Goal: Book appointment/travel/reservation

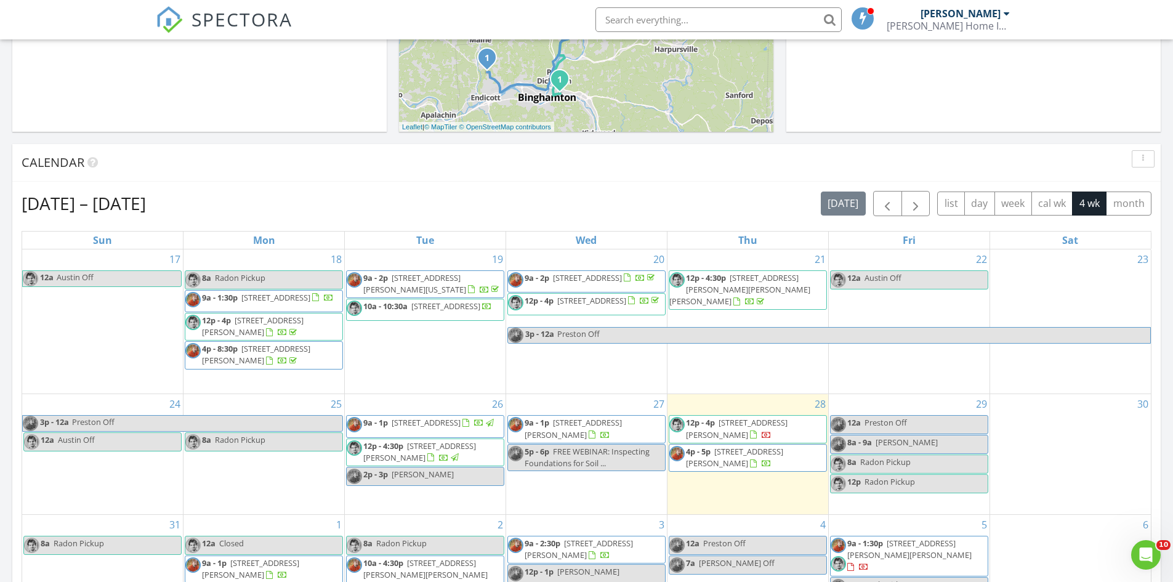
scroll to position [554, 0]
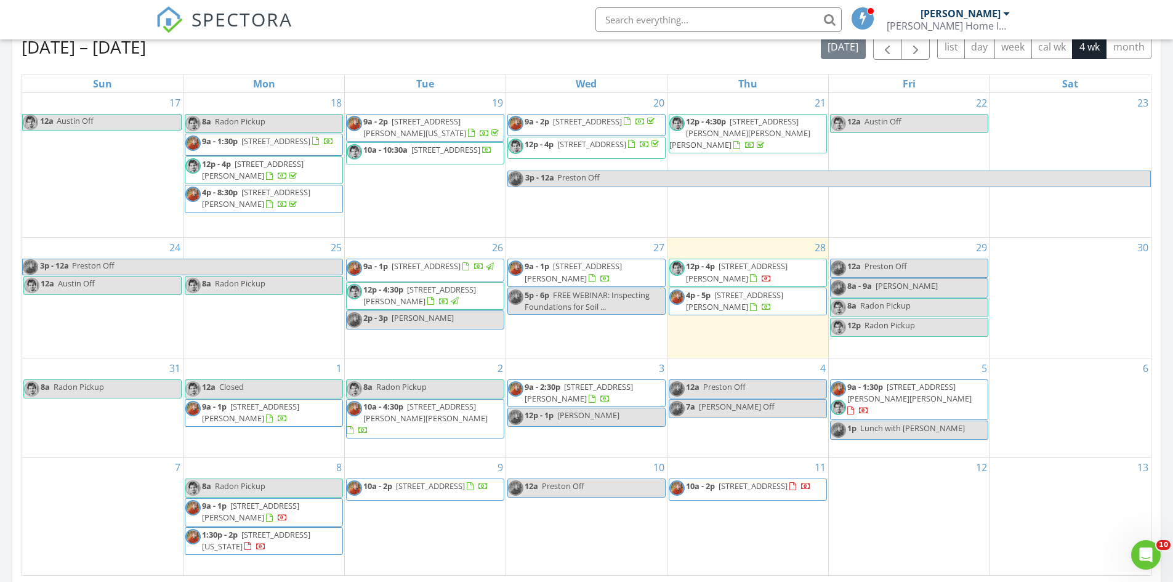
click at [723, 132] on span "138 Dingman Hill Rd , Bainbridge 13733" at bounding box center [739, 133] width 141 height 34
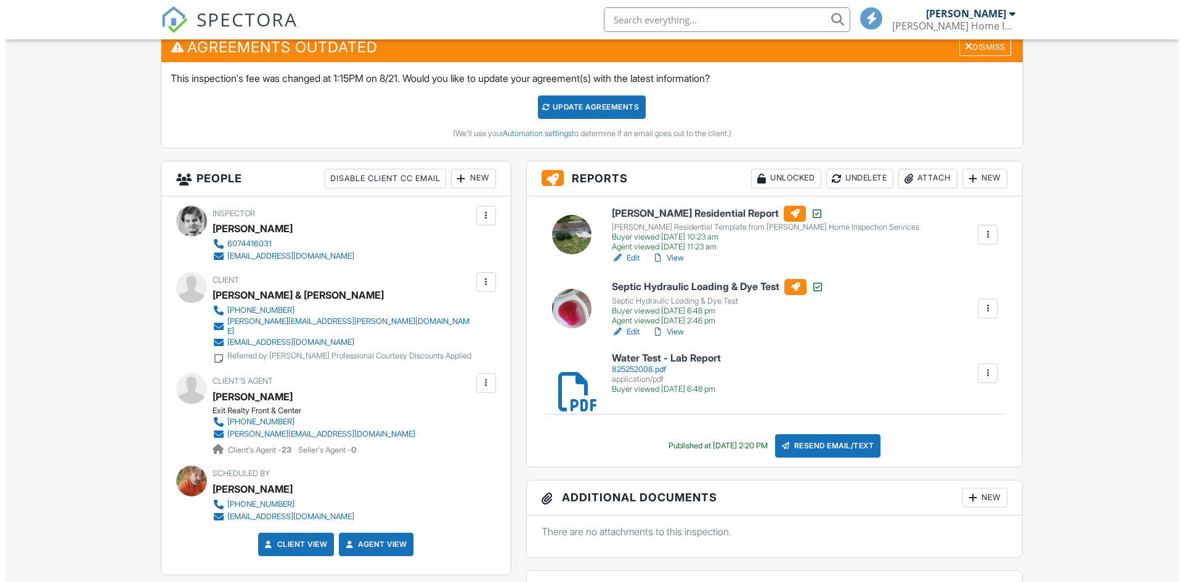
scroll to position [493, 0]
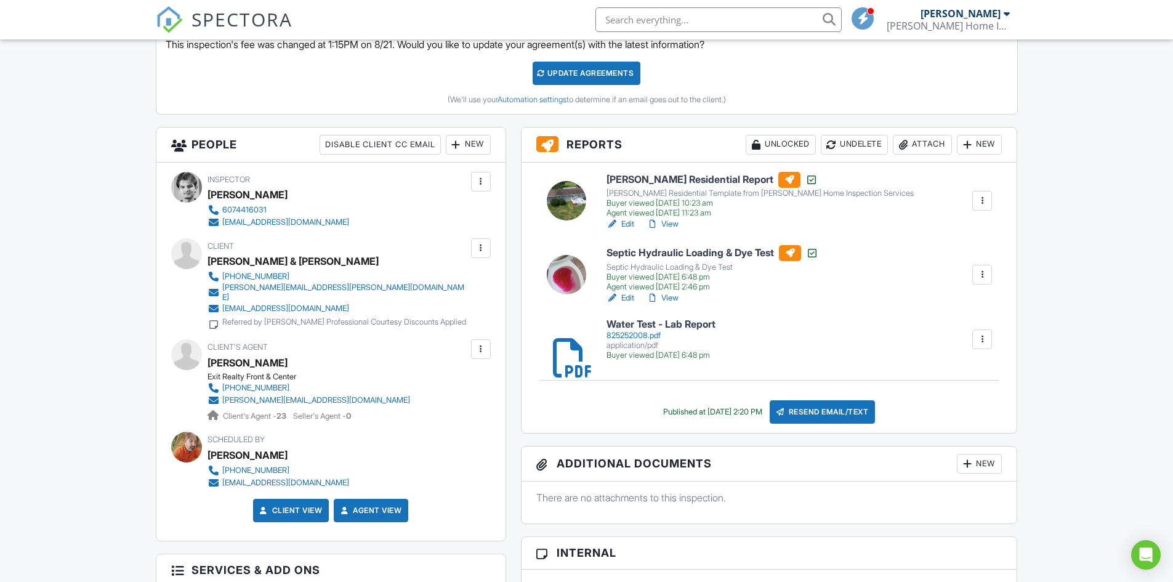
click at [912, 139] on div "Attach" at bounding box center [922, 145] width 59 height 20
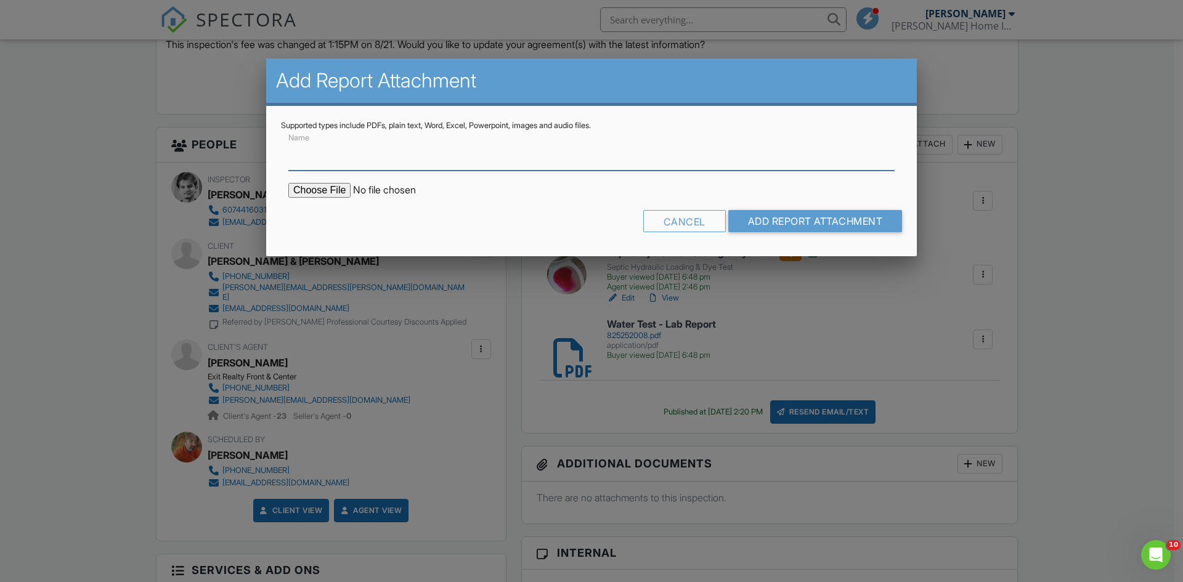
scroll to position [0, 0]
click at [365, 162] on input "Name" at bounding box center [591, 155] width 606 height 30
type input "Radon - Lab Report"
click at [314, 185] on input "file" at bounding box center [392, 190] width 209 height 15
type input "C:\fakepath\20250828142058155431621028.pdf"
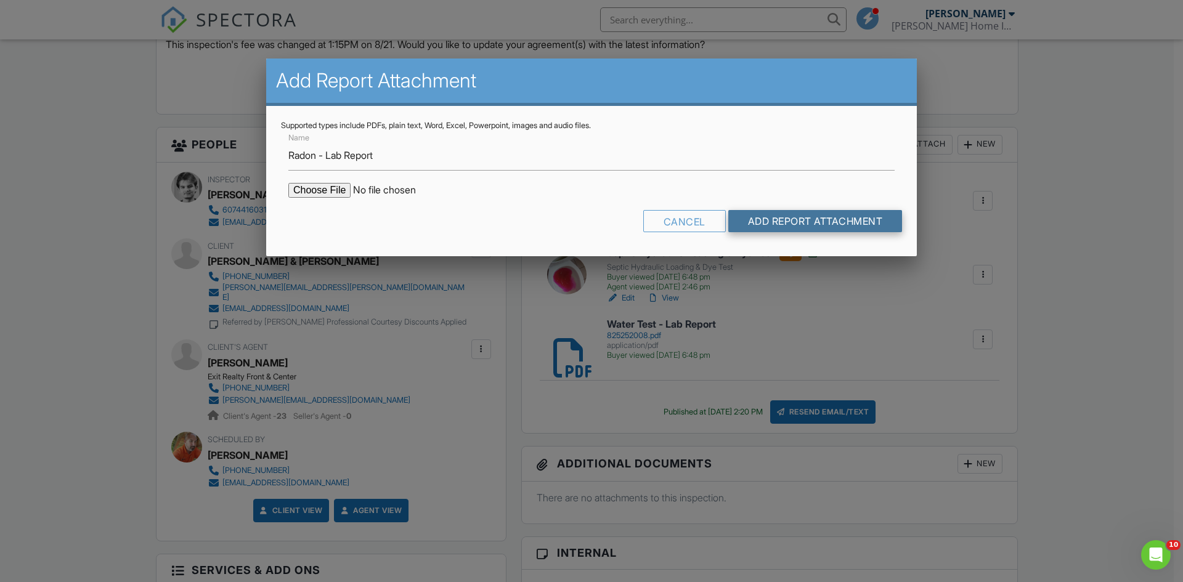
click at [819, 227] on input "Add Report Attachment" at bounding box center [815, 221] width 174 height 22
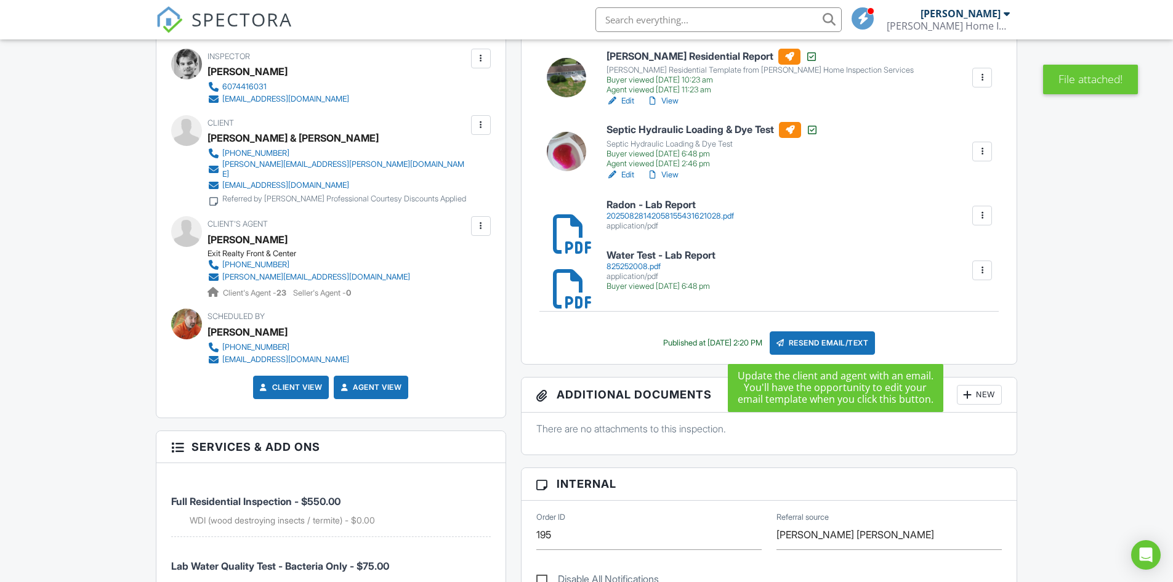
click at [859, 346] on div "Resend Email/Text" at bounding box center [823, 342] width 106 height 23
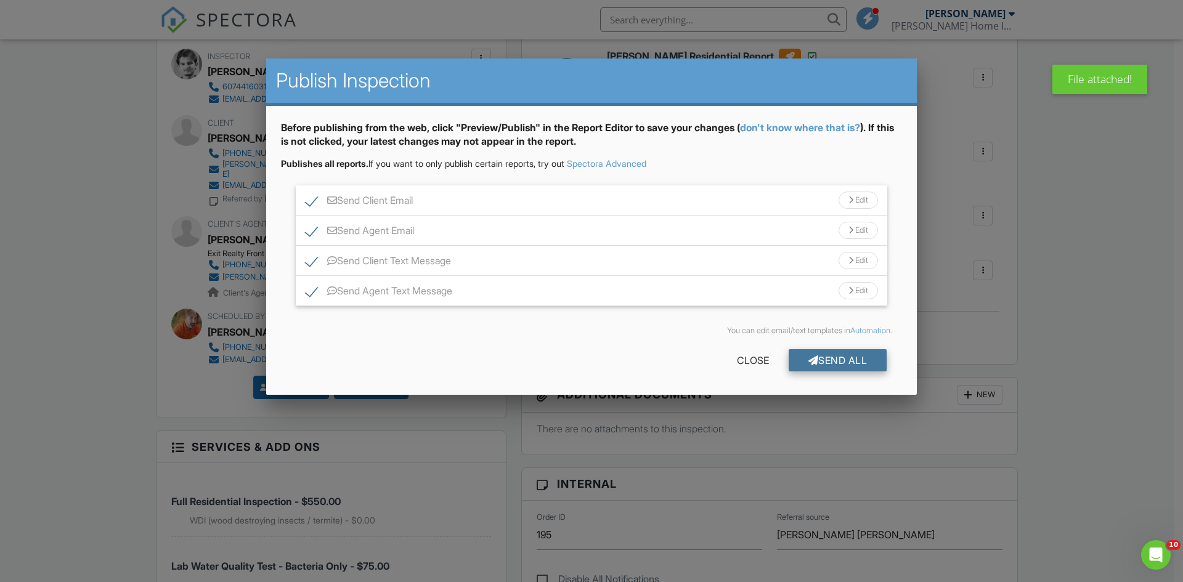
click at [851, 358] on div "Send All" at bounding box center [837, 360] width 99 height 22
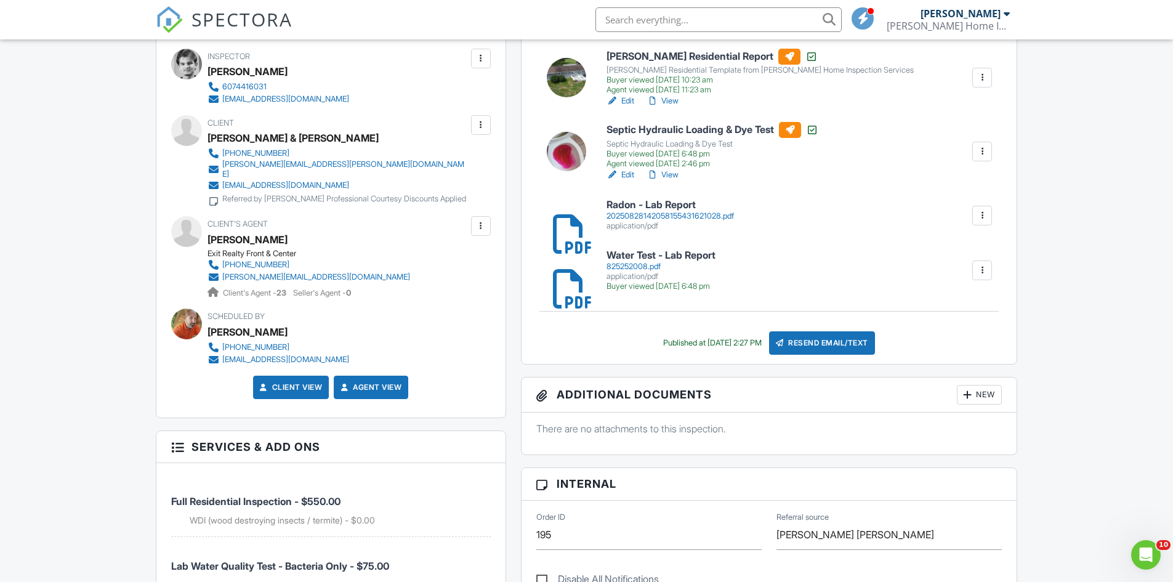
click at [169, 28] on img at bounding box center [169, 19] width 27 height 27
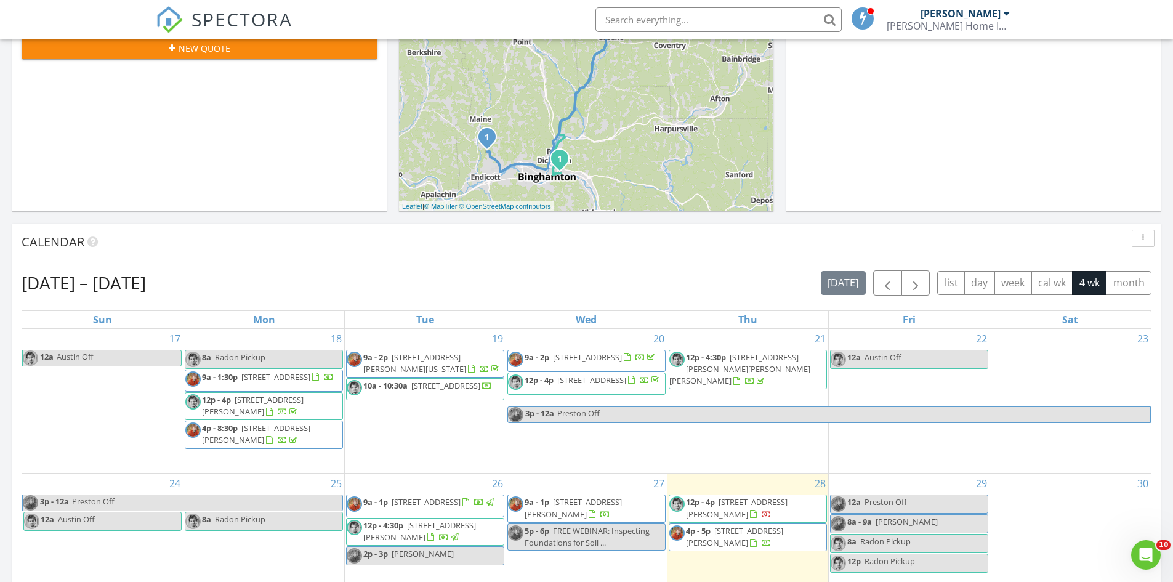
scroll to position [493, 0]
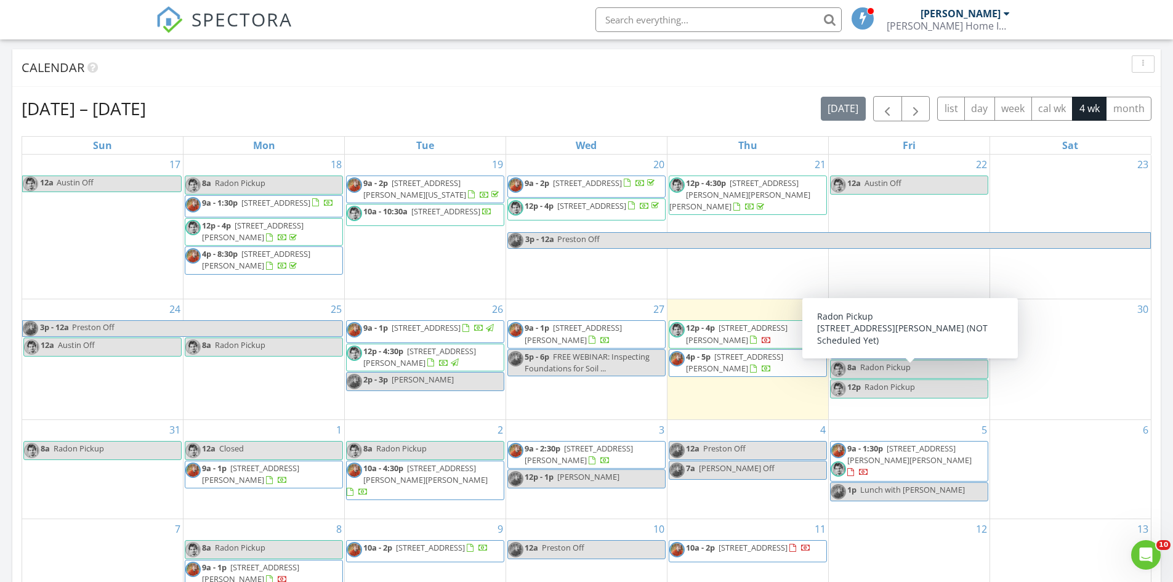
click at [937, 378] on link "8a Radon Pickup" at bounding box center [909, 369] width 158 height 19
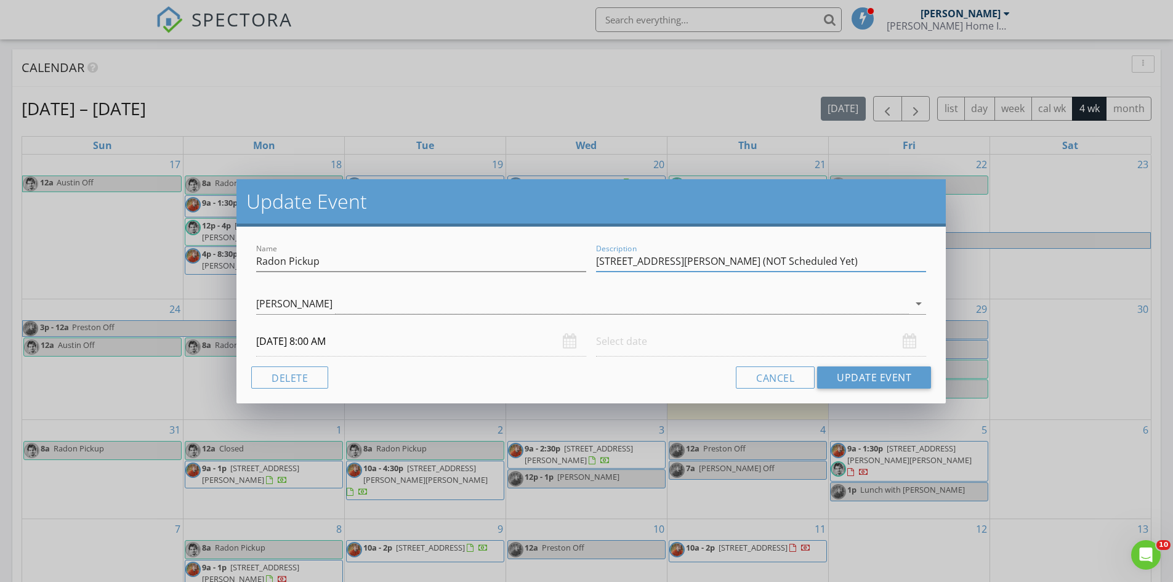
drag, startPoint x: 867, startPoint y: 262, endPoint x: 750, endPoint y: 267, distance: 117.1
click at [750, 267] on input "[STREET_ADDRESS][PERSON_NAME] (NOT Scheduled Yet)" at bounding box center [761, 261] width 330 height 20
type input "[STREET_ADDRESS][PERSON_NAME] (Side Door Unlocked, PLEASE LEAVE UNLOCKED DON'T …"
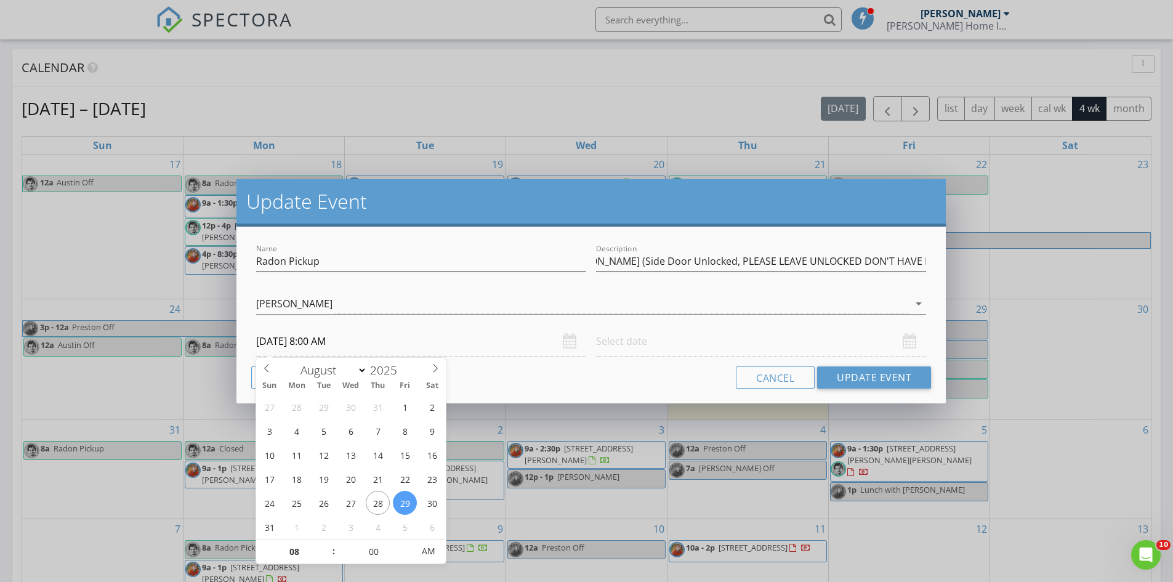
click at [378, 349] on input "[DATE] 8:00 AM" at bounding box center [421, 341] width 330 height 30
type input "09"
type input "[DATE] 9:00 AM"
click at [324, 545] on span at bounding box center [327, 546] width 9 height 12
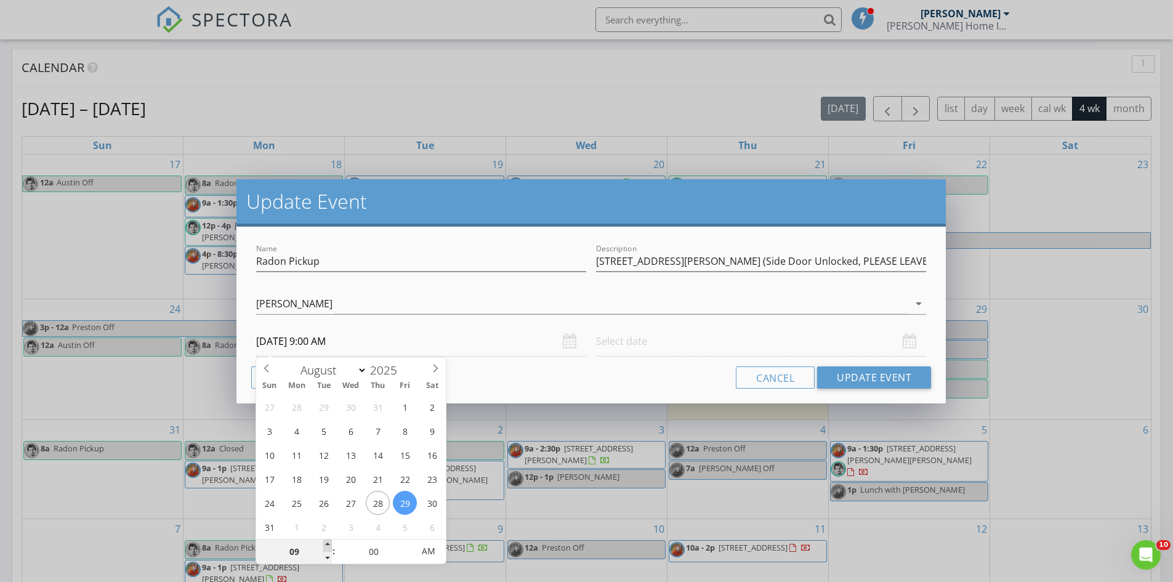
type input "10"
type input "08/29/2025 10:00 AM"
click at [324, 545] on span at bounding box center [327, 546] width 9 height 12
type input "11"
type input "08/29/2025 11:00 AM"
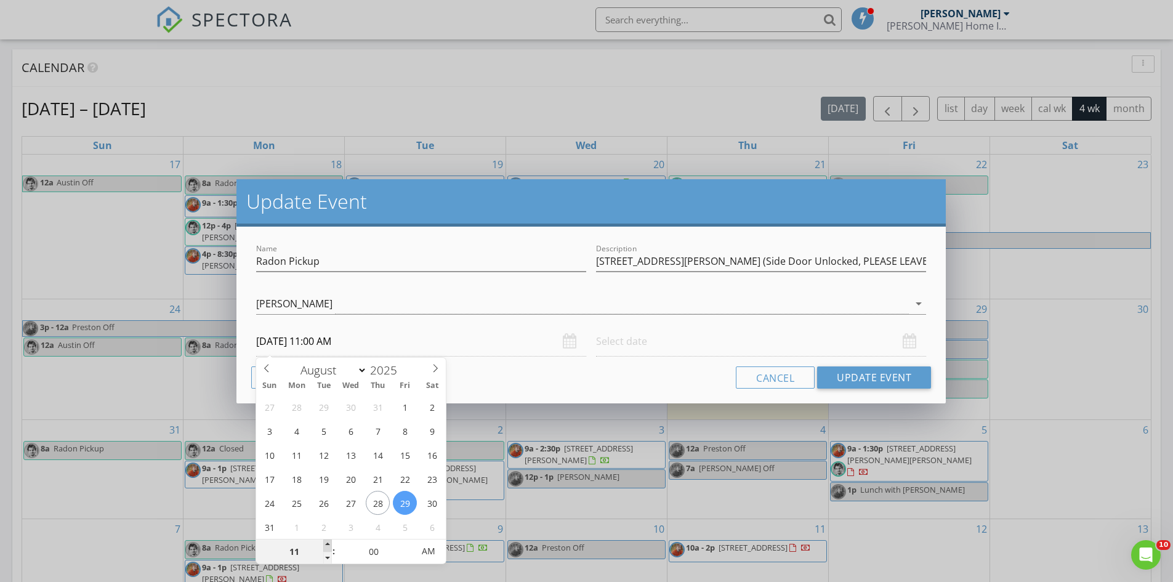
click at [324, 545] on span at bounding box center [327, 546] width 9 height 12
type input "12"
type input "08/29/2025 12:00 PM"
click at [324, 545] on span at bounding box center [327, 546] width 9 height 12
type input "01"
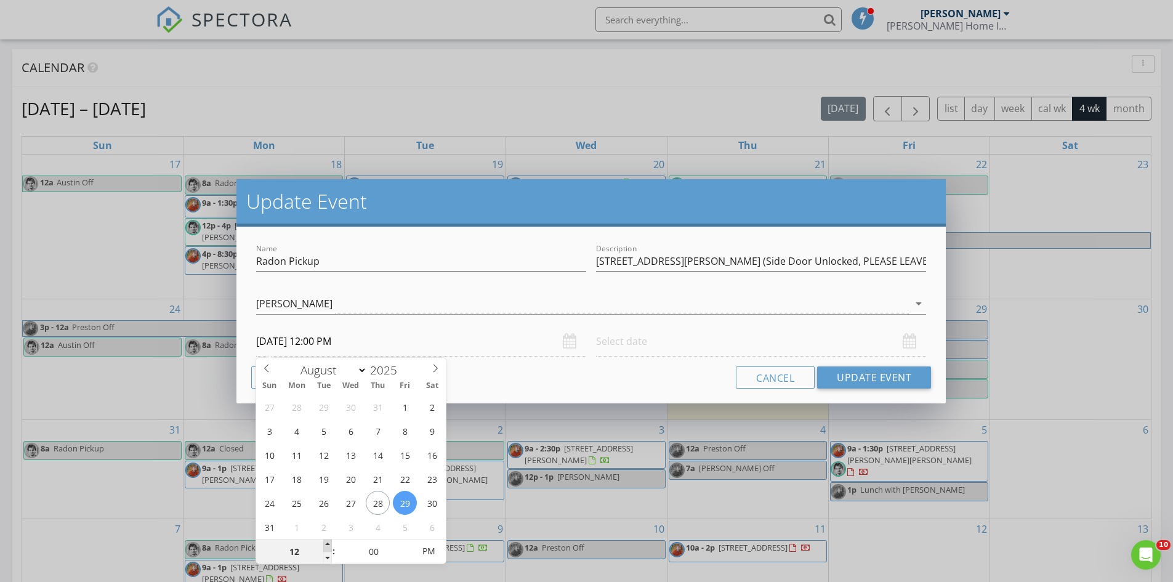
type input "08/29/2025 1:00 PM"
click at [324, 545] on span at bounding box center [327, 546] width 9 height 12
type input "05"
type input "08/29/2025 1:05 PM"
click at [404, 540] on span at bounding box center [407, 546] width 9 height 12
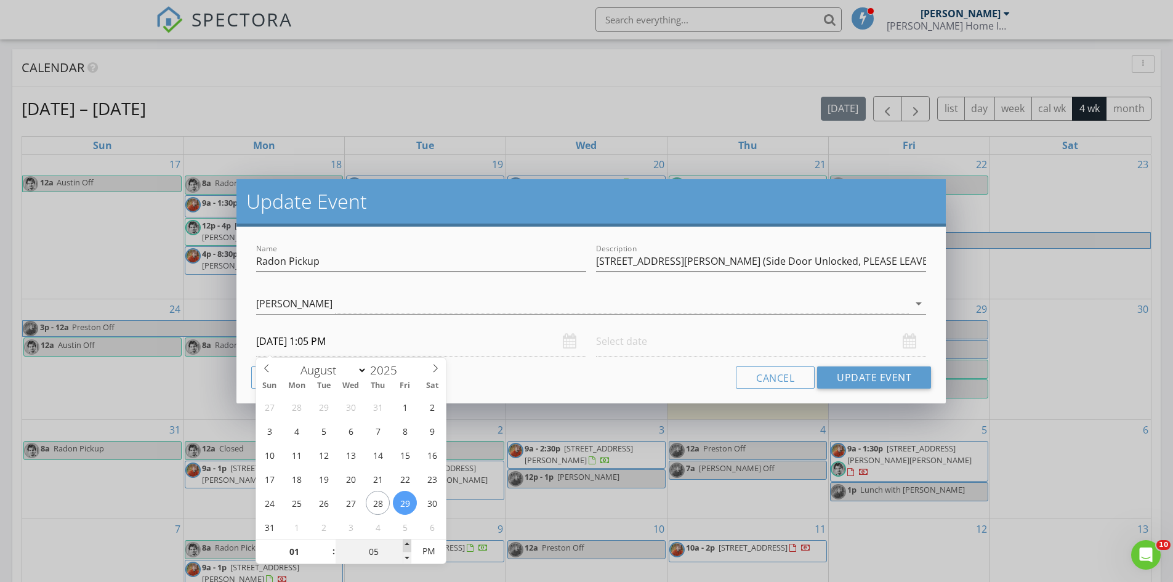
type input "10"
type input "08/29/2025 1:10 PM"
click at [404, 540] on span at bounding box center [407, 546] width 9 height 12
type input "15"
type input "08/29/2025 1:15 PM"
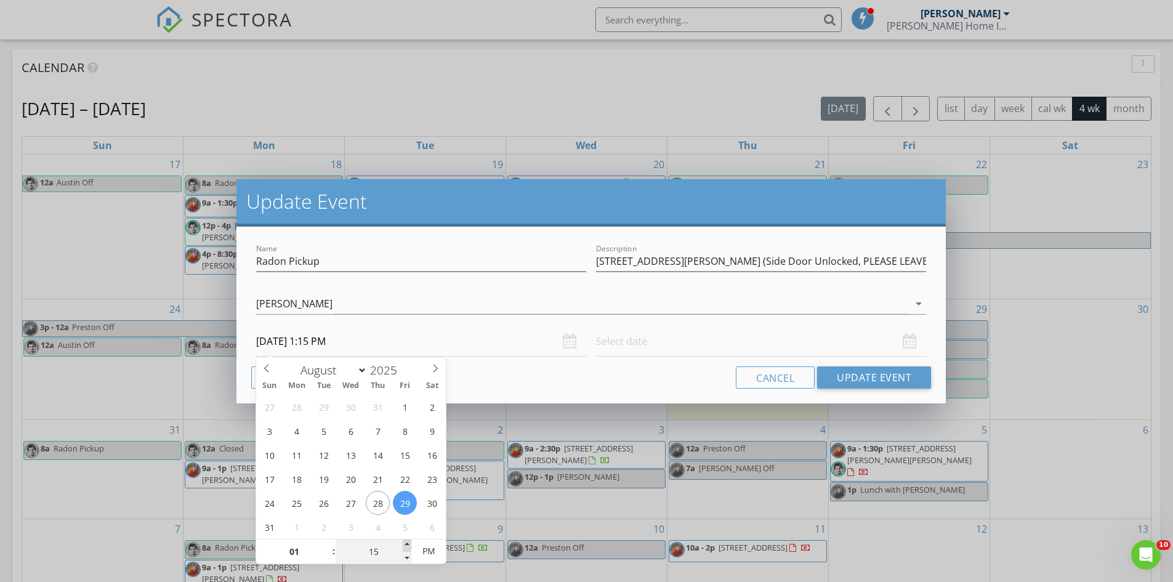
click at [404, 540] on span at bounding box center [407, 546] width 9 height 12
type input "20"
type input "08/29/2025 1:20 PM"
click at [404, 540] on span at bounding box center [407, 546] width 9 height 12
type input "25"
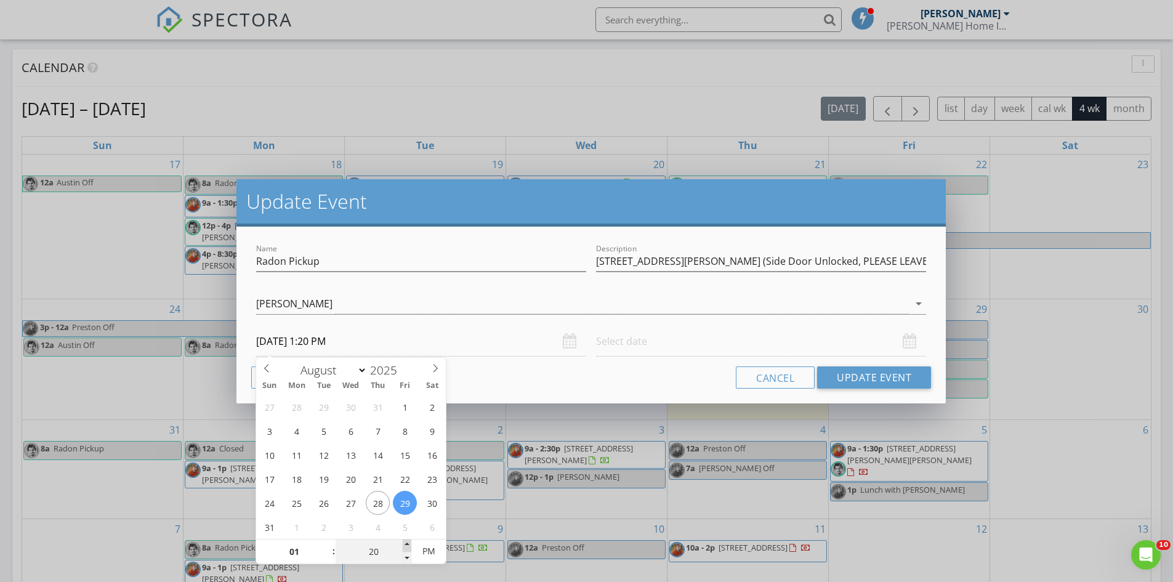
type input "08/29/2025 1:25 PM"
click at [404, 540] on span at bounding box center [407, 546] width 9 height 12
type input "30"
type input "08/29/2025 1:30 PM"
click at [404, 540] on span at bounding box center [407, 546] width 9 height 12
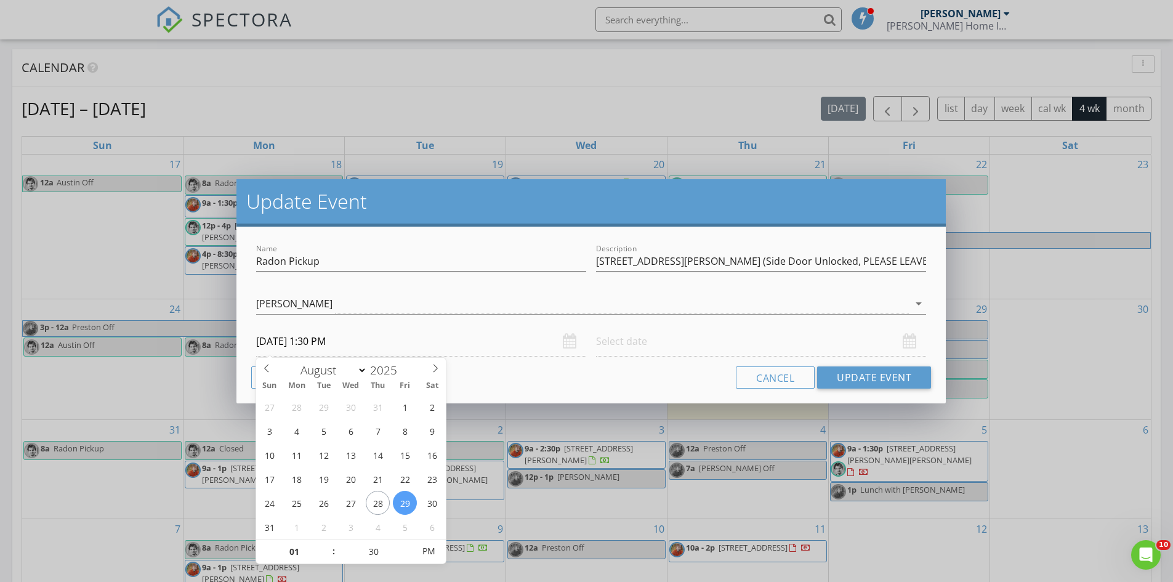
click at [655, 338] on input "text" at bounding box center [761, 341] width 330 height 30
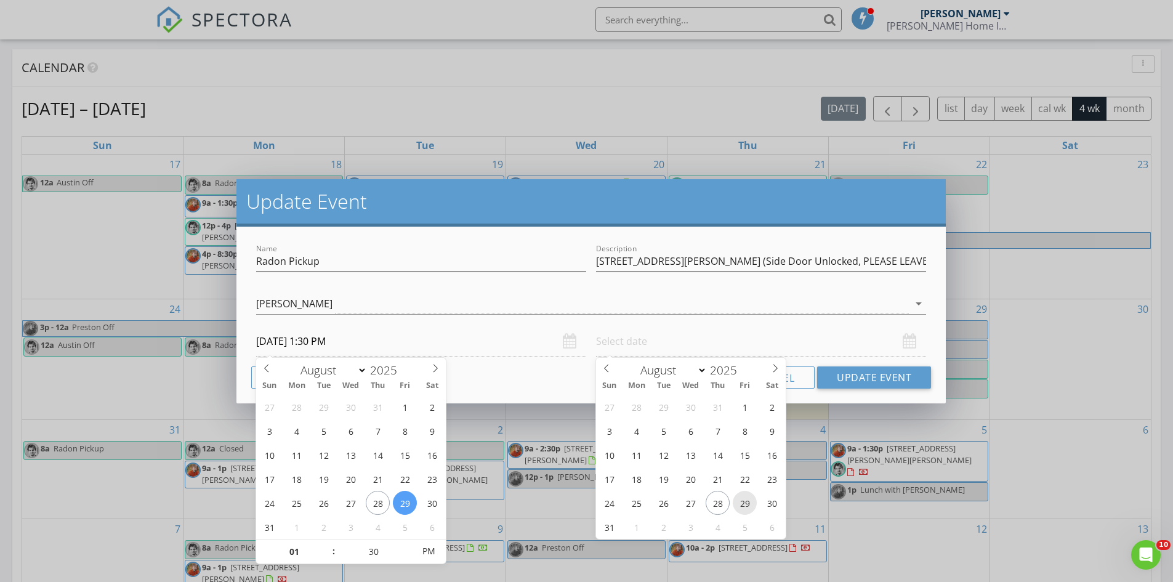
type input "08/29/2025 12:00 PM"
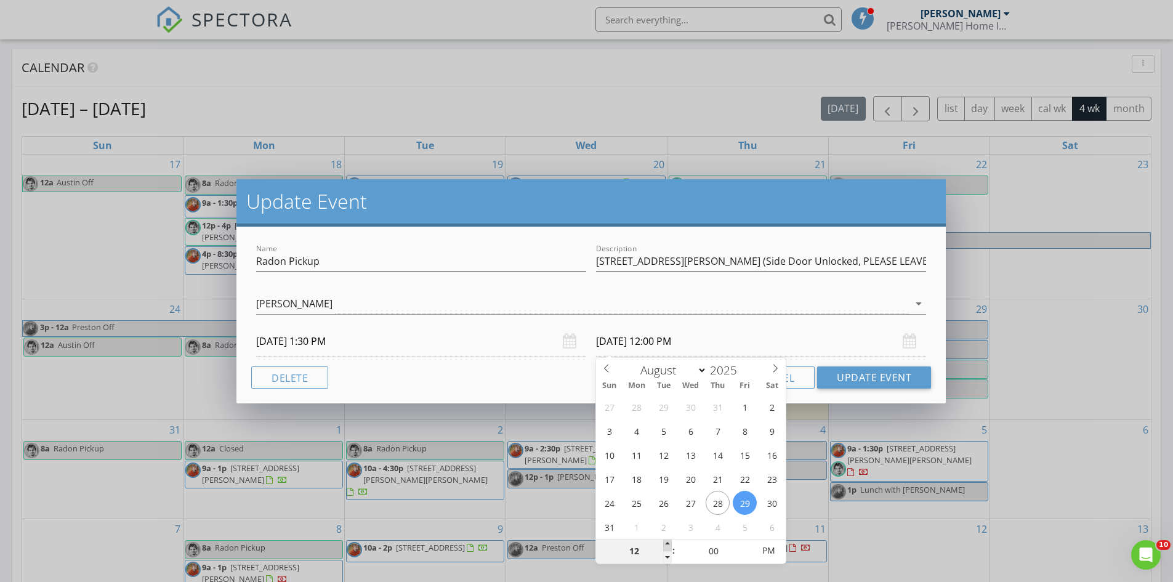
type input "01"
type input "08/29/2025 1:00 PM"
click at [665, 545] on span at bounding box center [667, 545] width 9 height 12
type input "05"
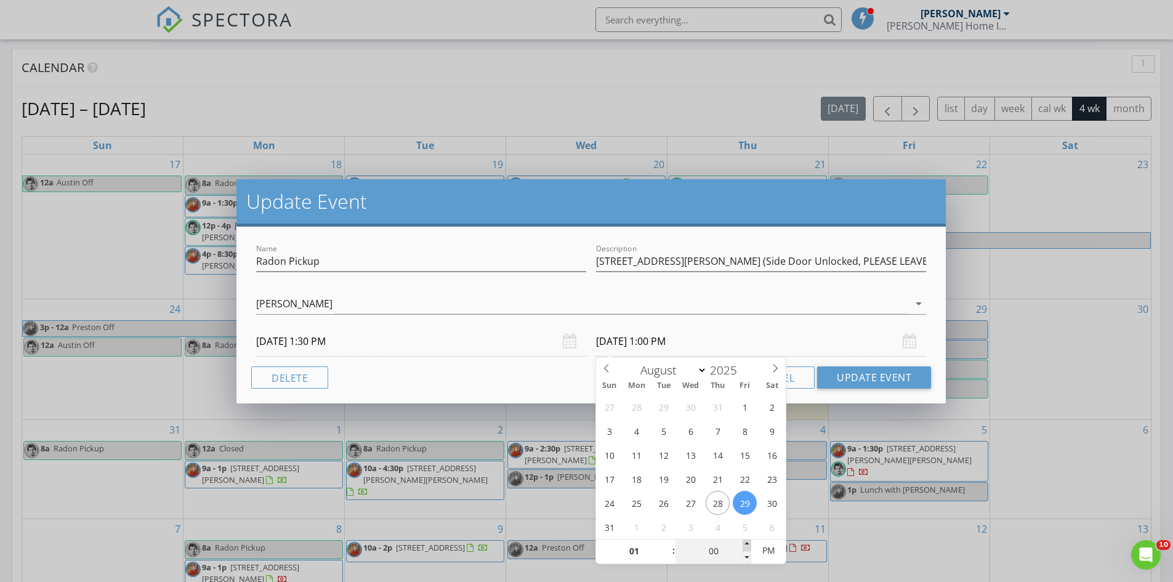
type input "08/29/2025 1:05 PM"
click at [748, 543] on span at bounding box center [747, 545] width 9 height 12
type input "10"
type input "08/29/2025 1:10 PM"
click at [748, 543] on span at bounding box center [747, 545] width 9 height 12
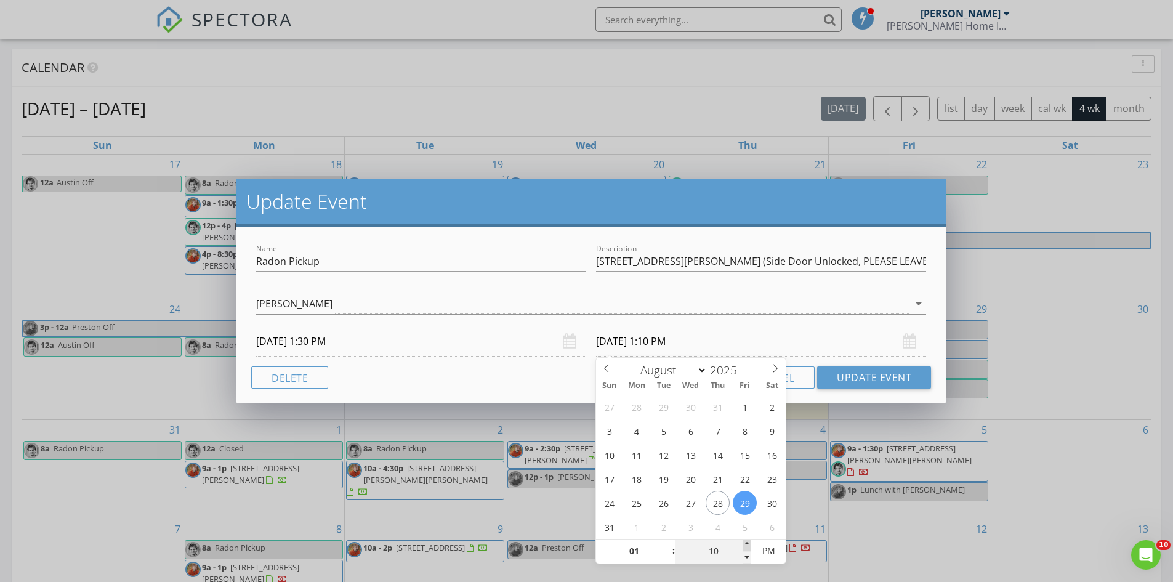
type input "15"
type input "08/29/2025 1:15 PM"
click at [748, 543] on span at bounding box center [747, 545] width 9 height 12
type input "20"
type input "08/29/2025 1:20 PM"
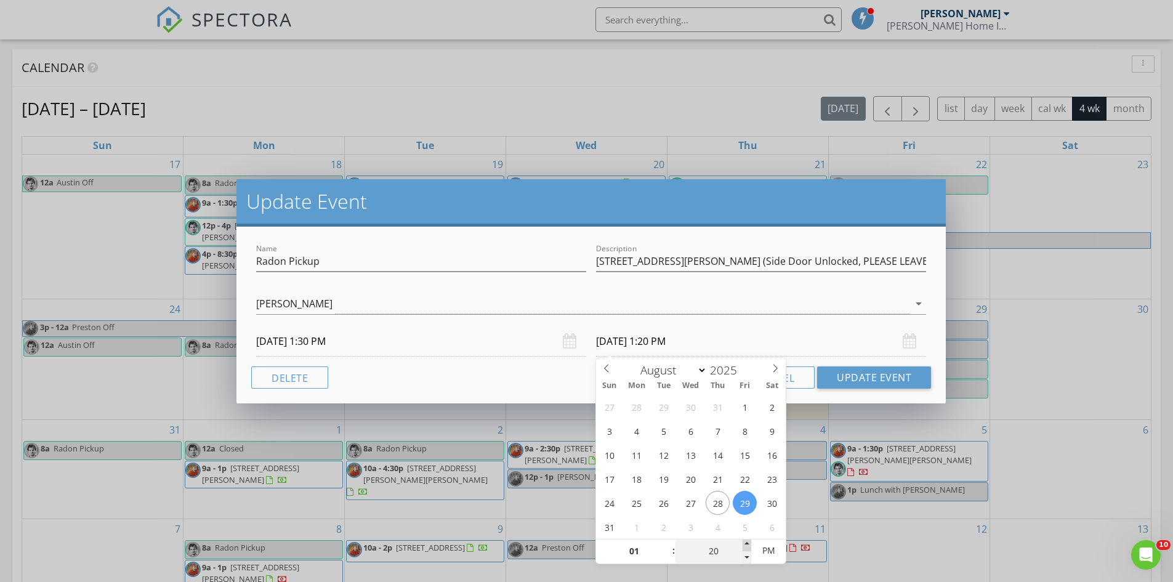
click at [748, 543] on span at bounding box center [747, 545] width 9 height 12
type input "25"
type input "08/29/2025 1:25 PM"
click at [748, 543] on span at bounding box center [747, 545] width 9 height 12
type input "30"
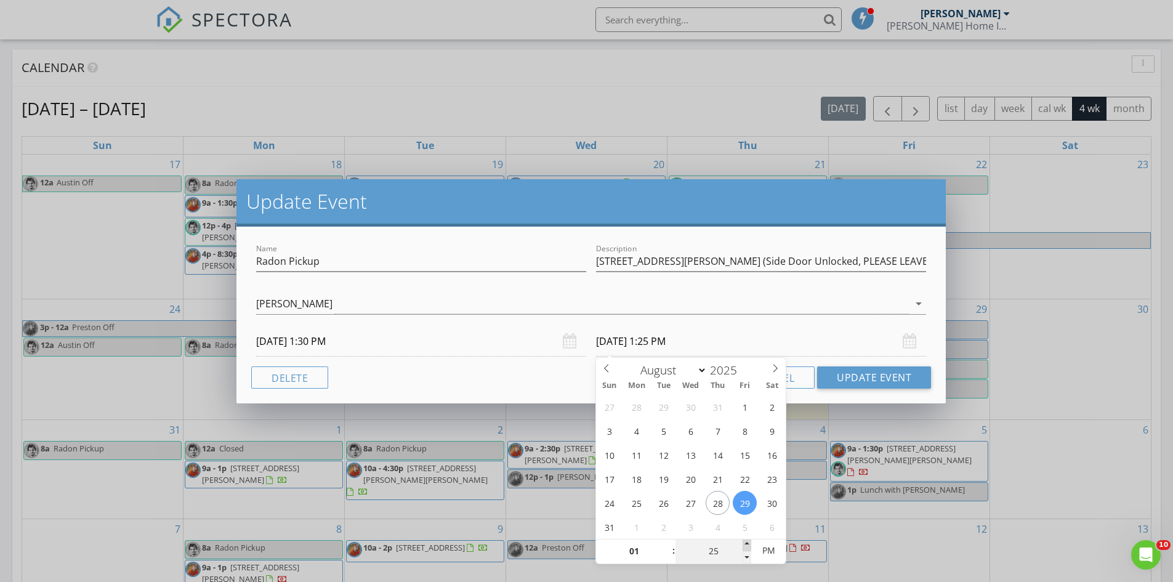
type input "08/29/2025 1:30 PM"
click at [748, 543] on span at bounding box center [747, 545] width 9 height 12
click at [862, 378] on button "Update Event" at bounding box center [874, 377] width 114 height 22
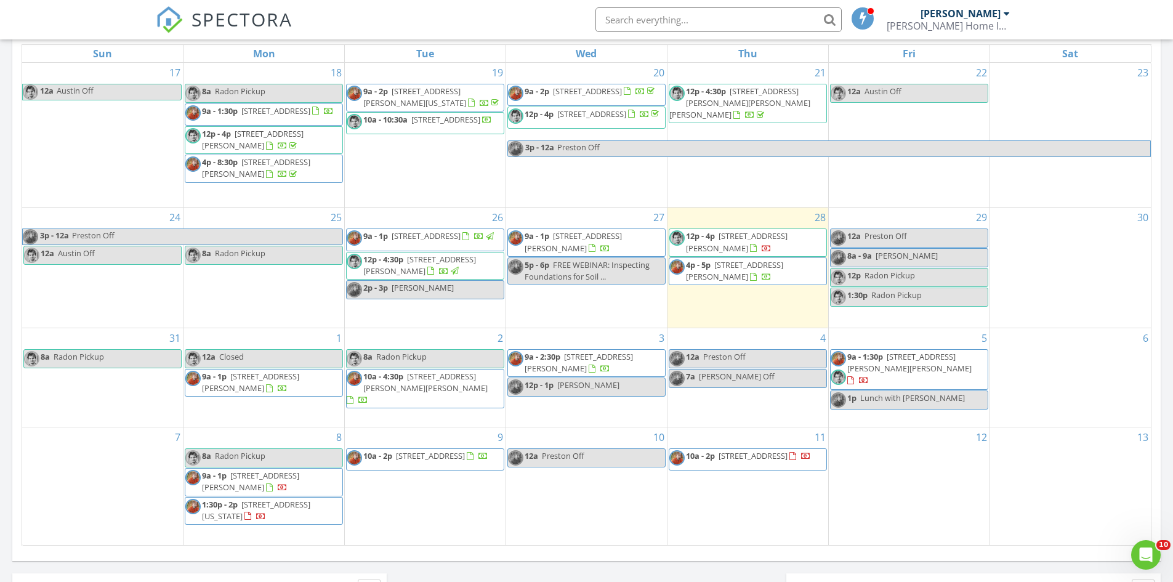
scroll to position [677, 0]
